Goal: Find specific page/section: Find specific page/section

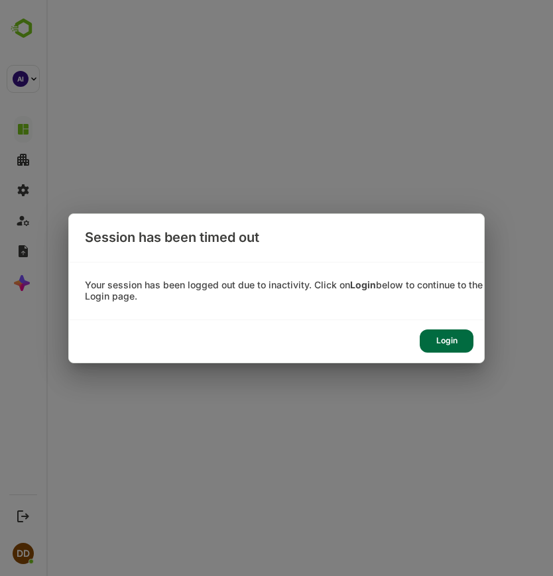
click at [456, 335] on div "Login" at bounding box center [447, 341] width 54 height 23
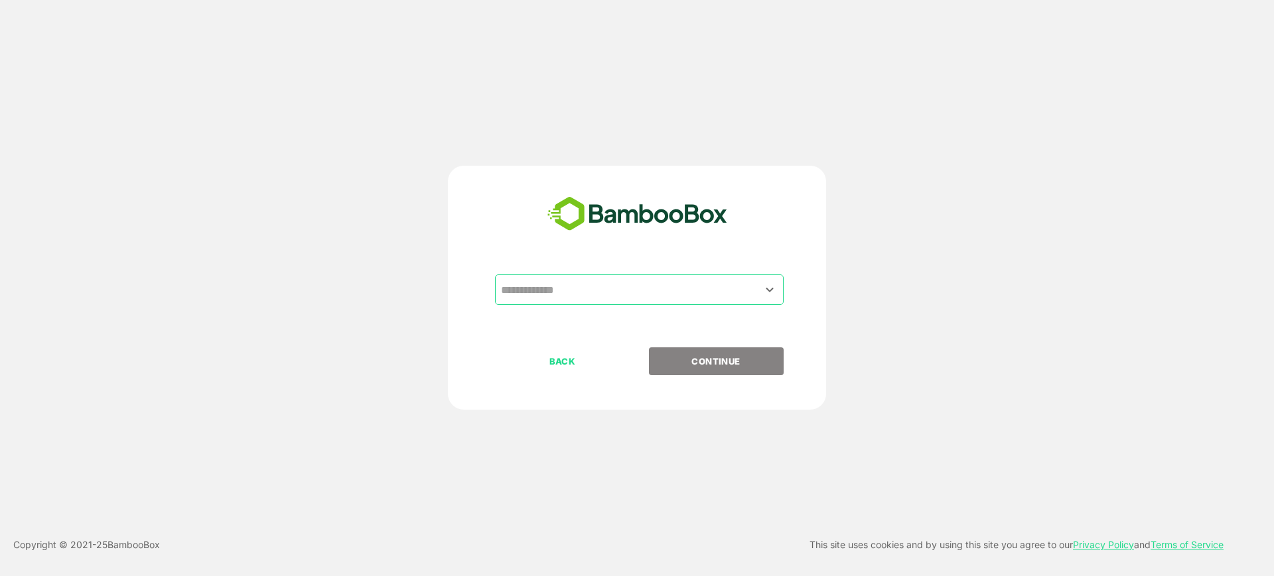
click at [553, 290] on input "text" at bounding box center [639, 289] width 283 height 25
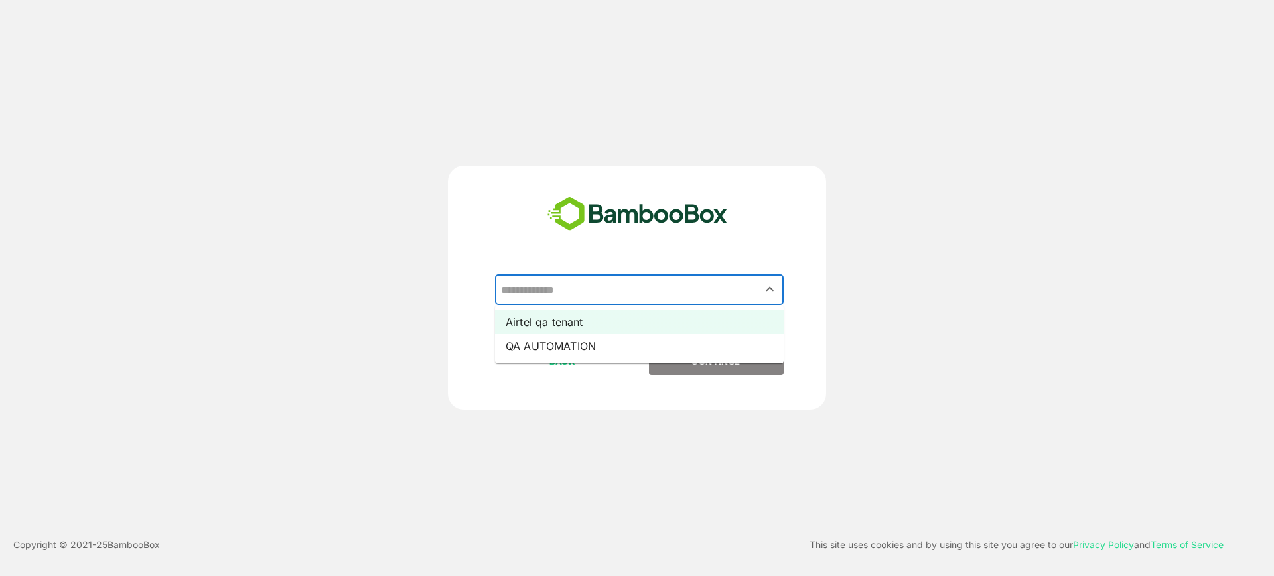
click at [553, 321] on li "Airtel qa tenant" at bounding box center [639, 322] width 289 height 24
type input "**********"
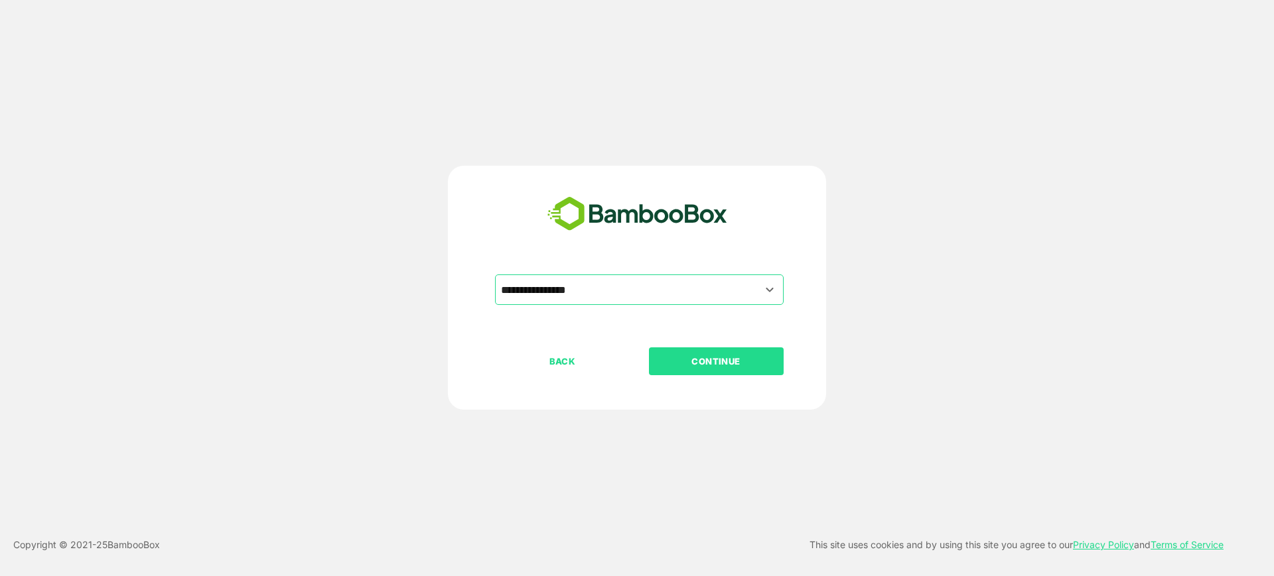
click at [553, 370] on button "CONTINUE" at bounding box center [716, 362] width 135 height 28
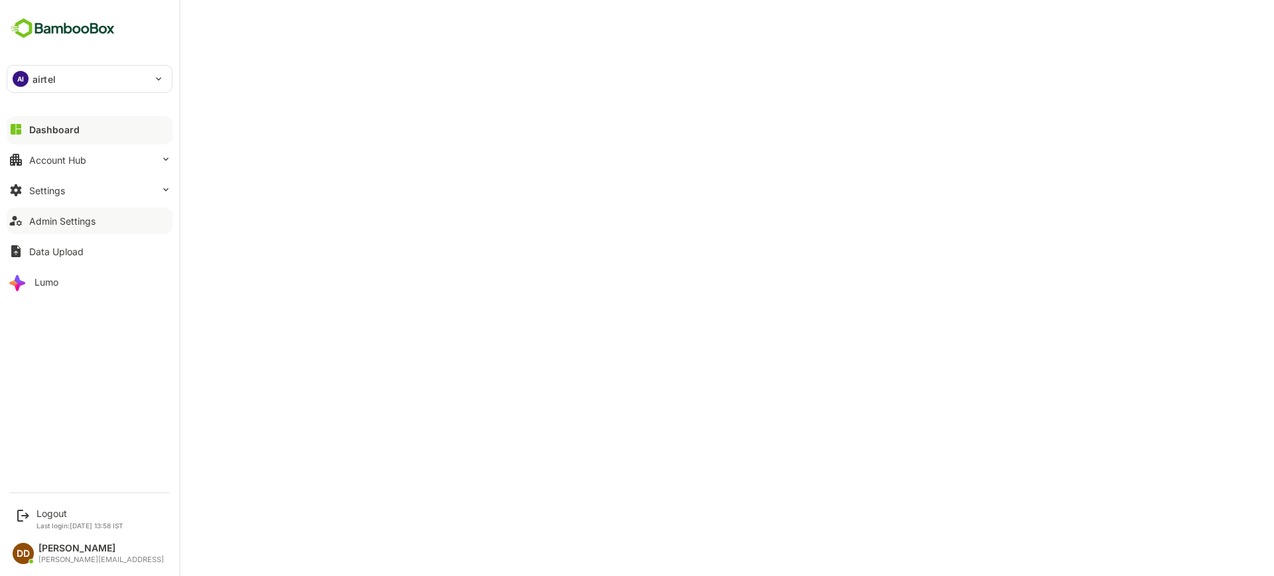
click at [62, 225] on div "Admin Settings" at bounding box center [62, 221] width 66 height 11
